Goal: Find specific page/section: Find specific page/section

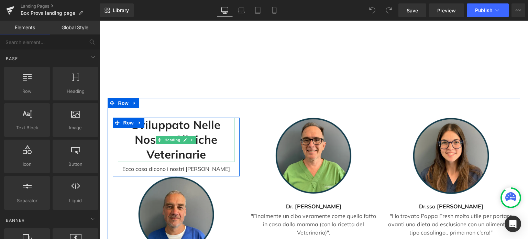
scroll to position [1896, 0]
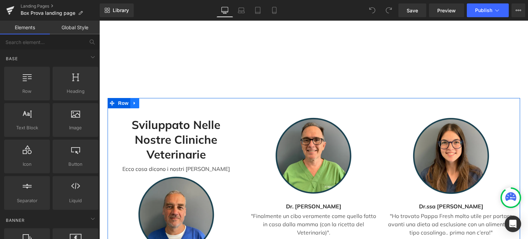
click at [133, 101] on icon at bounding box center [134, 103] width 5 height 5
click at [162, 98] on link at bounding box center [161, 103] width 9 height 10
click at [134, 101] on icon at bounding box center [134, 103] width 5 height 5
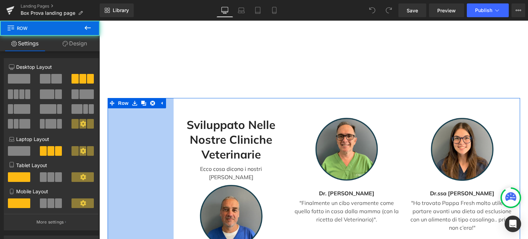
drag, startPoint x: 106, startPoint y: 81, endPoint x: 202, endPoint y: 96, distance: 97.7
click at [202, 98] on div "Sviluppato nelle nostre cliniche Veterinarie Heading Ecco cosa dicono i nostri …" at bounding box center [314, 200] width 413 height 204
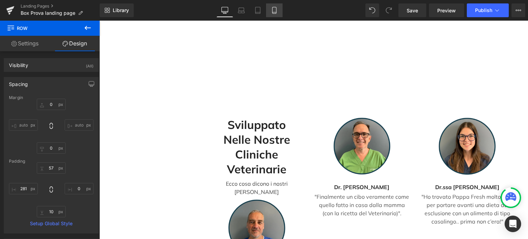
click at [275, 11] on icon at bounding box center [274, 10] width 7 height 7
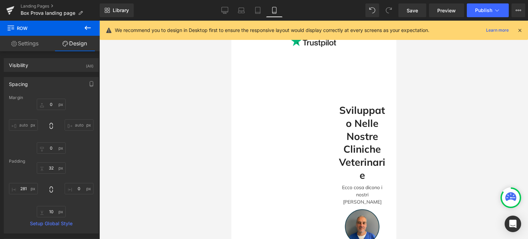
scroll to position [662, 0]
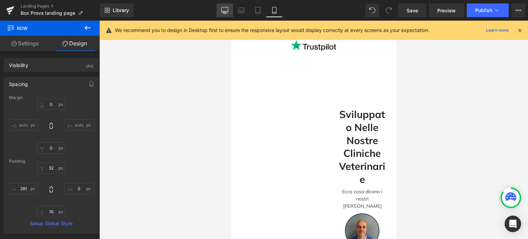
click at [227, 9] on icon at bounding box center [225, 9] width 7 height 5
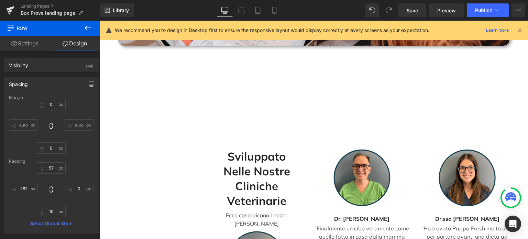
scroll to position [1786, 0]
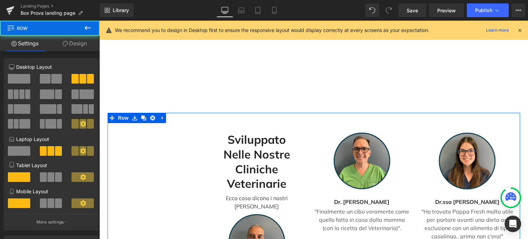
click at [204, 143] on div "Sviluppato nelle nostre cliniche Veterinarie Heading Ecco cosa dicono i nostri …" at bounding box center [256, 231] width 105 height 198
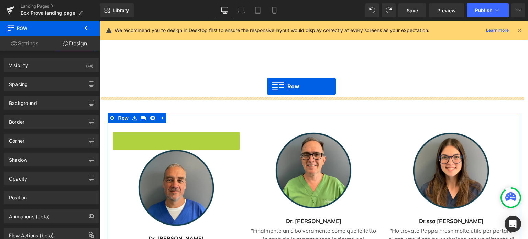
drag, startPoint x: 115, startPoint y: 124, endPoint x: 268, endPoint y: 86, distance: 157.2
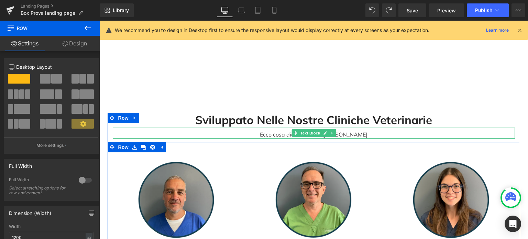
scroll to position [1753, 0]
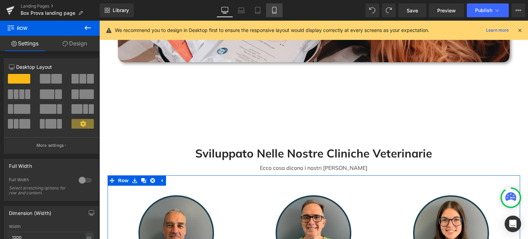
click at [273, 8] on icon at bounding box center [274, 10] width 7 height 7
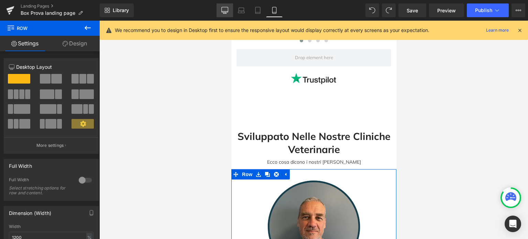
click at [223, 9] on icon at bounding box center [224, 10] width 7 height 7
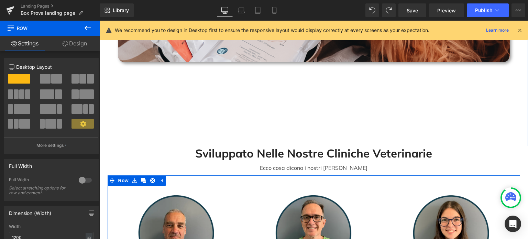
scroll to position [1783, 0]
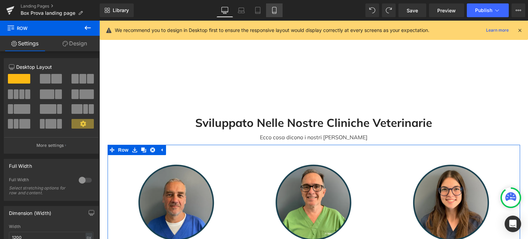
click at [275, 11] on icon at bounding box center [274, 10] width 4 height 7
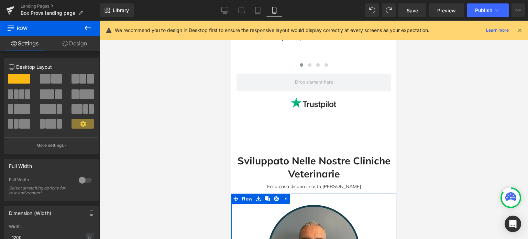
scroll to position [561, 0]
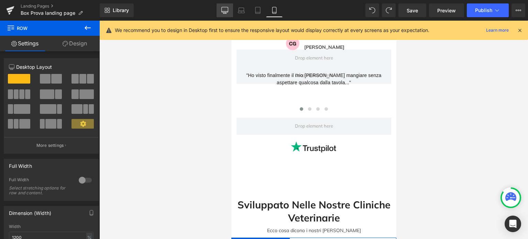
click at [224, 12] on icon at bounding box center [225, 9] width 7 height 5
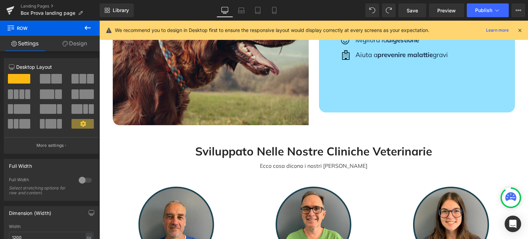
scroll to position [883, 0]
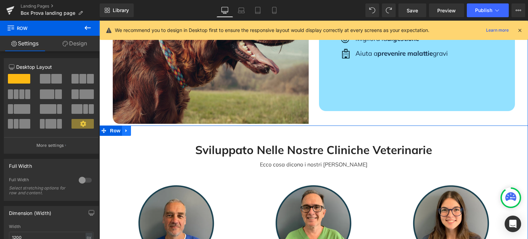
click at [124, 128] on icon at bounding box center [126, 130] width 5 height 5
click at [145, 125] on link at bounding box center [144, 130] width 9 height 10
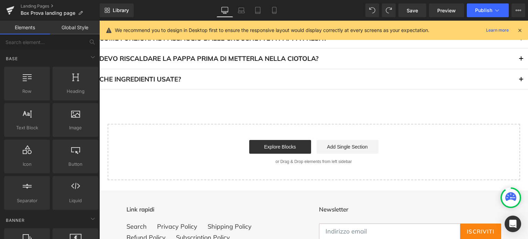
scroll to position [1712, 0]
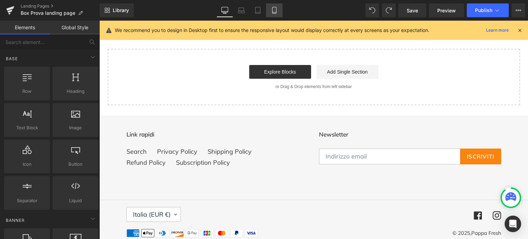
click at [278, 12] on link "Mobile" at bounding box center [274, 10] width 17 height 14
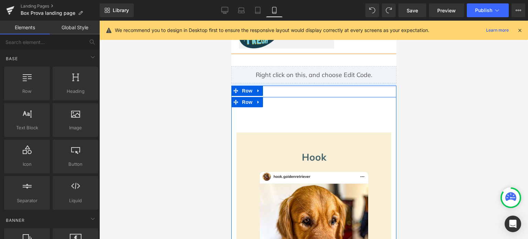
scroll to position [14, 0]
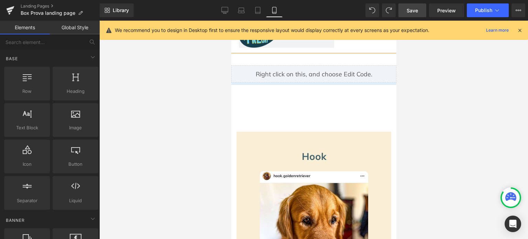
click at [411, 13] on span "Save" at bounding box center [412, 10] width 11 height 7
click at [226, 13] on icon at bounding box center [224, 13] width 3 height 0
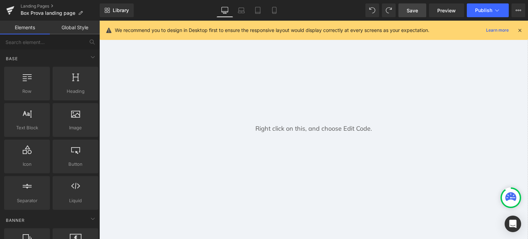
scroll to position [0, 0]
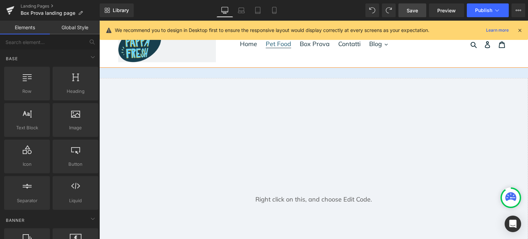
click at [273, 45] on span "Pet Food" at bounding box center [278, 44] width 25 height 8
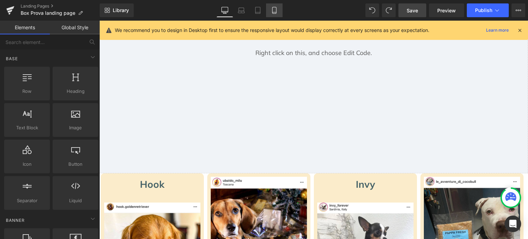
click at [276, 10] on icon at bounding box center [274, 10] width 7 height 7
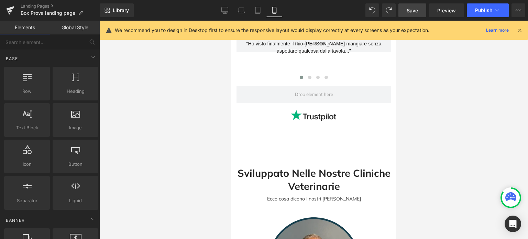
scroll to position [586, 0]
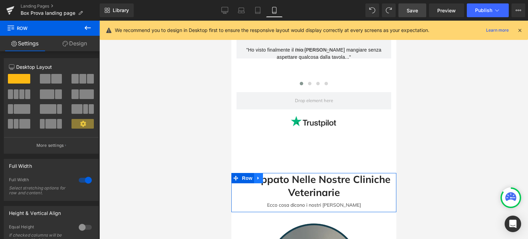
click at [256, 177] on link at bounding box center [258, 178] width 9 height 10
click at [267, 178] on icon at bounding box center [267, 178] width 5 height 5
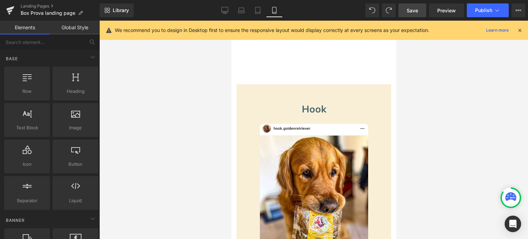
scroll to position [98, 0]
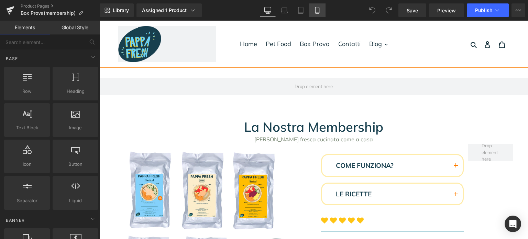
click at [314, 7] on icon at bounding box center [317, 10] width 7 height 7
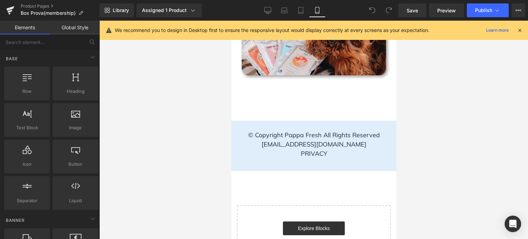
scroll to position [1037, 0]
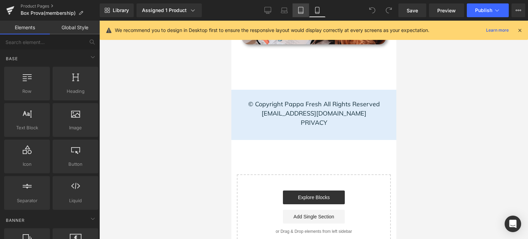
click at [294, 8] on link "Tablet" at bounding box center [301, 10] width 17 height 14
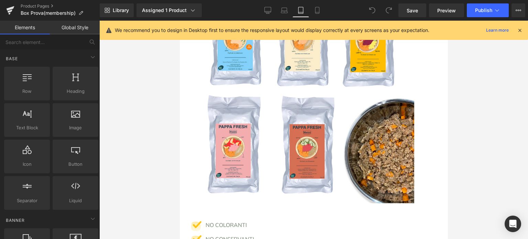
scroll to position [0, 0]
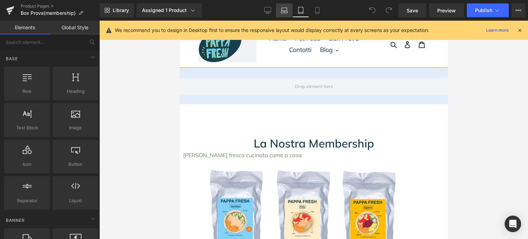
drag, startPoint x: 283, startPoint y: 18, endPoint x: 281, endPoint y: 12, distance: 5.9
click at [281, 12] on div "Library Assigned 1 Product Product Preview La Nostra Membership Manage assigned…" at bounding box center [314, 10] width 428 height 21
click at [281, 12] on icon at bounding box center [284, 10] width 7 height 7
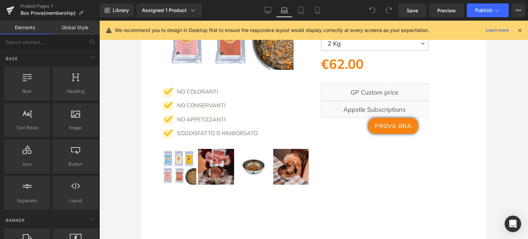
scroll to position [182, 0]
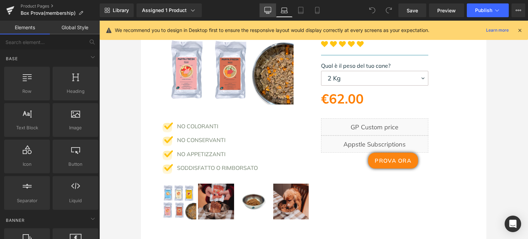
click at [265, 13] on icon at bounding box center [267, 10] width 7 height 7
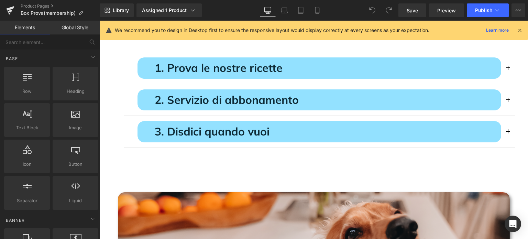
scroll to position [1637, 0]
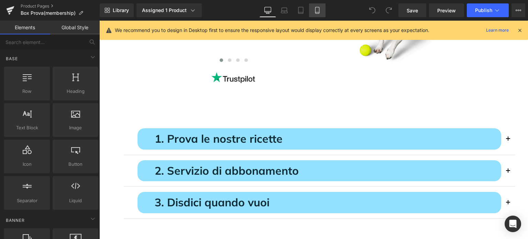
click at [312, 4] on link "Mobile" at bounding box center [317, 10] width 17 height 14
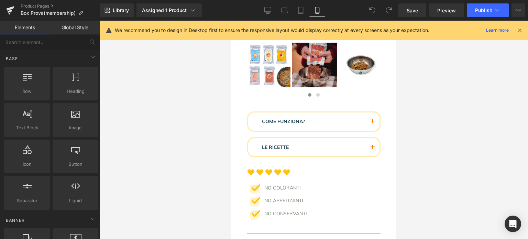
scroll to position [136, 0]
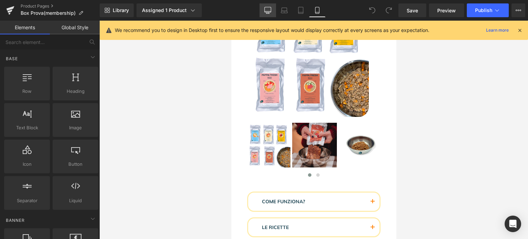
click at [260, 7] on link "Desktop" at bounding box center [268, 10] width 17 height 14
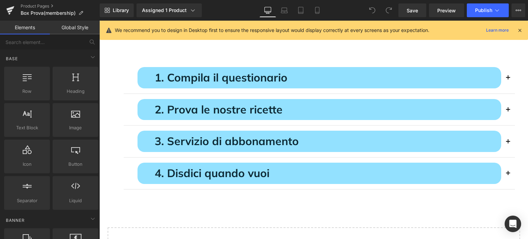
scroll to position [2640, 0]
